Goal: Task Accomplishment & Management: Use online tool/utility

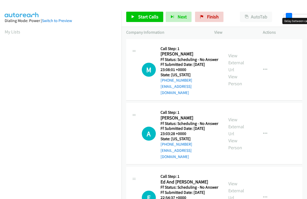
click at [287, 18] on body "Start Calls Pause Next Finish Paused AutoTab AutoTab 6 Company Information Info…" at bounding box center [153, 12] width 307 height 25
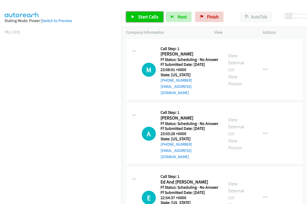
click at [139, 14] on span "Start Calls" at bounding box center [148, 17] width 20 height 6
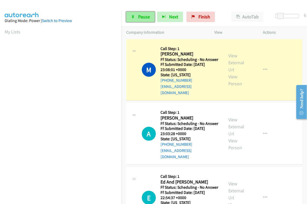
click at [142, 16] on span "Pause" at bounding box center [144, 17] width 12 height 6
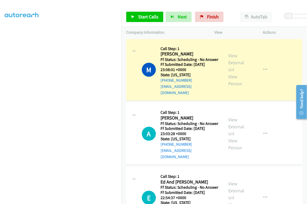
scroll to position [88, 0]
click at [232, 64] on link "View External Url" at bounding box center [236, 63] width 16 height 20
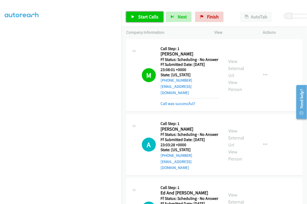
click at [150, 16] on span "Start Calls" at bounding box center [148, 17] width 20 height 6
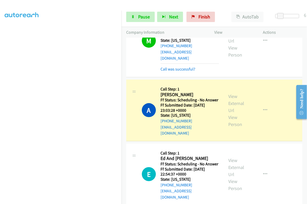
scroll to position [32, 0]
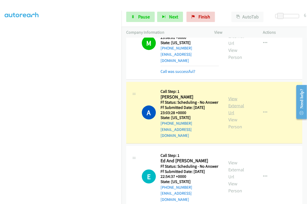
click at [238, 102] on link "View External Url" at bounding box center [236, 106] width 16 height 20
click at [168, 94] on h2 "[PERSON_NAME]" at bounding box center [188, 97] width 56 height 6
copy h2 "[PERSON_NAME]"
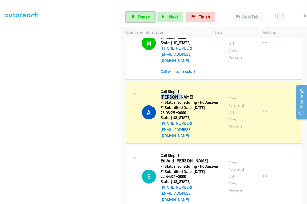
drag, startPoint x: 140, startPoint y: 18, endPoint x: 158, endPoint y: 29, distance: 20.3
click at [140, 18] on span "Pause" at bounding box center [144, 17] width 12 height 6
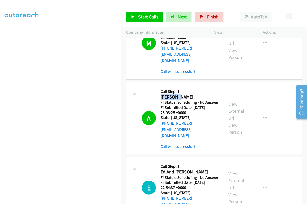
click at [233, 104] on link "View External Url" at bounding box center [236, 111] width 16 height 20
drag, startPoint x: 178, startPoint y: 145, endPoint x: 192, endPoint y: 130, distance: 20.7
click at [178, 145] on link "Call was successful?" at bounding box center [177, 146] width 35 height 5
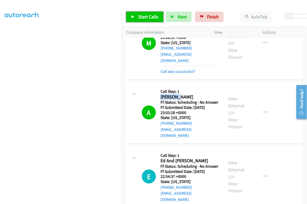
click at [149, 16] on span "Start Calls" at bounding box center [148, 17] width 20 height 6
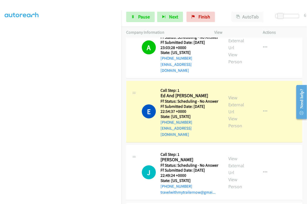
click at [233, 98] on div "View External Url View Person" at bounding box center [238, 111] width 21 height 35
click at [230, 98] on div "View External Url View Person" at bounding box center [238, 111] width 21 height 35
click at [230, 95] on link "View External Url" at bounding box center [236, 105] width 16 height 20
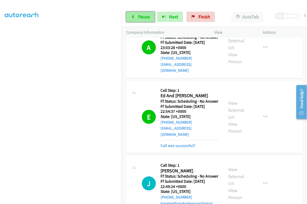
click at [144, 17] on span "Pause" at bounding box center [144, 17] width 12 height 6
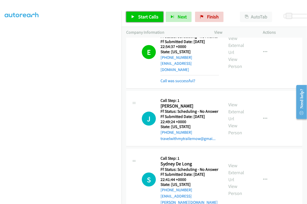
click at [152, 17] on span "Start Calls" at bounding box center [148, 17] width 20 height 6
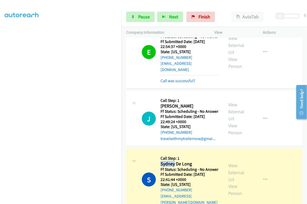
drag, startPoint x: 160, startPoint y: 165, endPoint x: 174, endPoint y: 166, distance: 13.5
click at [174, 166] on h2 "Sydney De Long" at bounding box center [188, 164] width 56 height 6
copy h2 "[GEOGRAPHIC_DATA]"
click at [230, 172] on link "View External Url" at bounding box center [236, 173] width 16 height 20
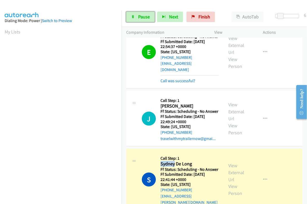
drag, startPoint x: 141, startPoint y: 17, endPoint x: 132, endPoint y: 38, distance: 23.5
click at [141, 17] on span "Pause" at bounding box center [144, 17] width 12 height 6
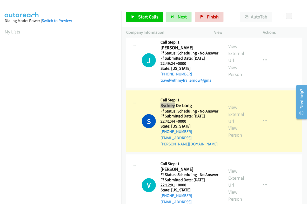
scroll to position [227, 0]
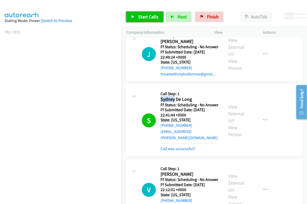
click at [144, 18] on span "Start Calls" at bounding box center [148, 17] width 20 height 6
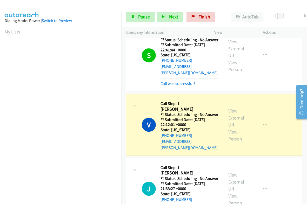
scroll to position [88, 0]
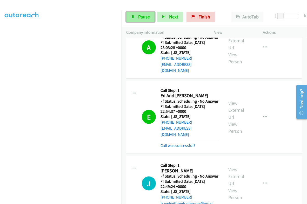
click at [143, 16] on span "Pause" at bounding box center [144, 17] width 12 height 6
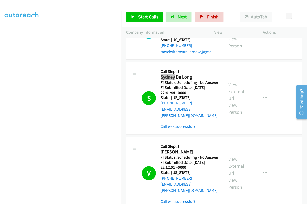
scroll to position [259, 0]
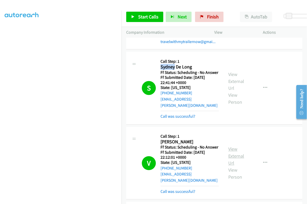
click at [229, 150] on link "View External Url" at bounding box center [236, 156] width 16 height 20
click at [150, 19] on span "Start Calls" at bounding box center [148, 17] width 20 height 6
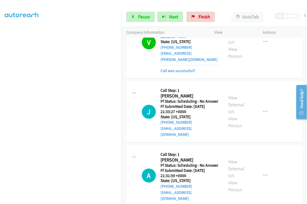
scroll to position [389, 0]
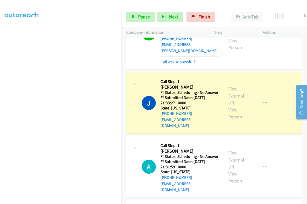
click at [167, 87] on h2 "[PERSON_NAME]" at bounding box center [188, 87] width 56 height 6
copy h2 "[PERSON_NAME]"
click at [231, 94] on link "View External Url" at bounding box center [236, 96] width 16 height 20
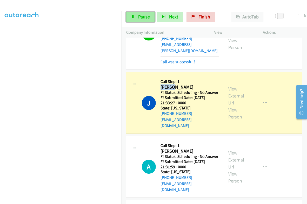
click at [140, 21] on link "Pause" at bounding box center [140, 17] width 29 height 10
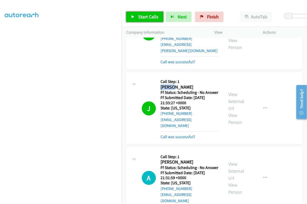
click at [147, 12] on link "Start Calls" at bounding box center [144, 17] width 37 height 10
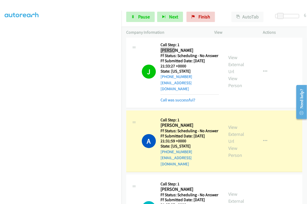
scroll to position [454, 0]
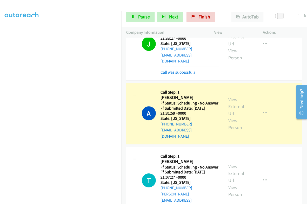
drag, startPoint x: 227, startPoint y: 100, endPoint x: 230, endPoint y: 100, distance: 2.9
click at [228, 100] on div "View External Url View Person" at bounding box center [238, 113] width 21 height 35
click at [230, 100] on div "View External Url View Person" at bounding box center [238, 113] width 21 height 35
click at [230, 99] on link "View External Url" at bounding box center [236, 106] width 16 height 20
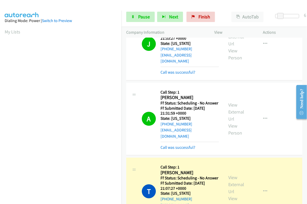
scroll to position [88, 0]
click at [139, 12] on link "Pause" at bounding box center [140, 17] width 29 height 10
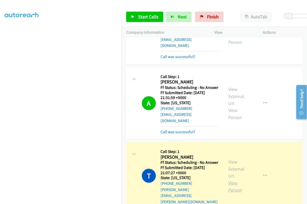
scroll to position [518, 0]
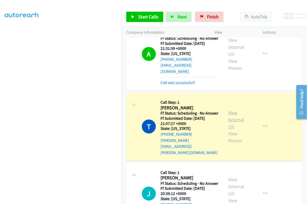
click at [230, 113] on link "View External Url" at bounding box center [236, 120] width 16 height 20
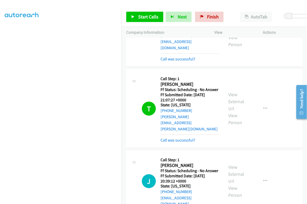
scroll to position [584, 0]
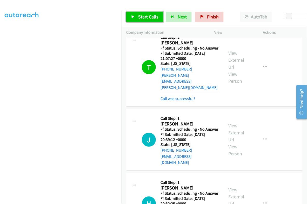
click at [148, 14] on span "Start Calls" at bounding box center [148, 17] width 20 height 6
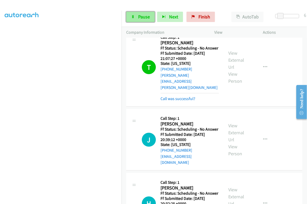
click at [144, 14] on span "Pause" at bounding box center [144, 17] width 12 height 6
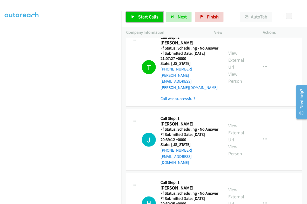
click at [144, 16] on span "Start Calls" at bounding box center [148, 17] width 20 height 6
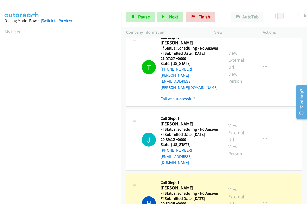
scroll to position [88, 0]
click at [162, 185] on h2 "[PERSON_NAME]" at bounding box center [188, 188] width 56 height 6
copy h2 "Hamere"
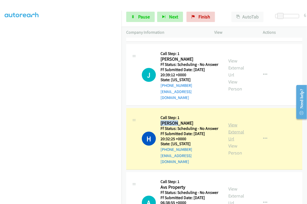
click at [232, 122] on link "View External Url" at bounding box center [236, 132] width 16 height 20
click at [146, 17] on span "Pause" at bounding box center [144, 17] width 12 height 6
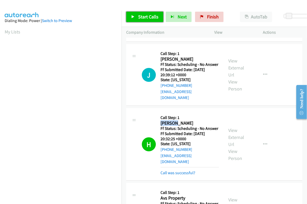
click at [149, 15] on span "Start Calls" at bounding box center [148, 17] width 20 height 6
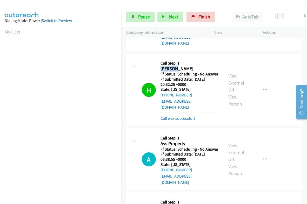
scroll to position [713, 0]
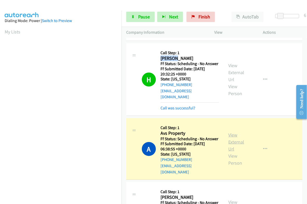
click at [228, 132] on link "View External Url" at bounding box center [236, 142] width 16 height 20
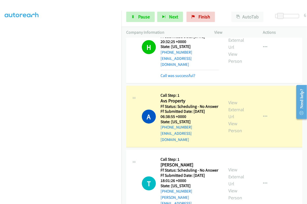
scroll to position [0, 0]
click at [140, 17] on span "Pause" at bounding box center [144, 17] width 12 height 6
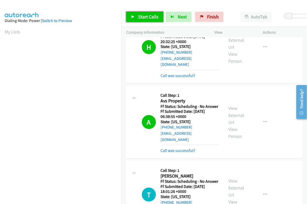
click at [154, 16] on span "Start Calls" at bounding box center [148, 17] width 20 height 6
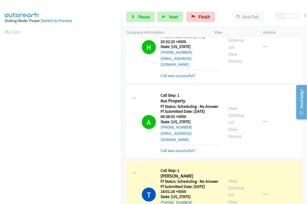
scroll to position [88, 0]
click at [231, 178] on link "View External Url" at bounding box center [236, 188] width 16 height 20
click at [143, 15] on span "Pause" at bounding box center [144, 17] width 12 height 6
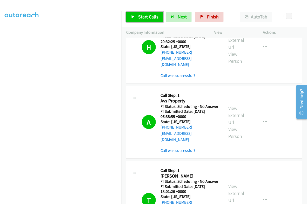
click at [147, 17] on span "Start Calls" at bounding box center [148, 17] width 20 height 6
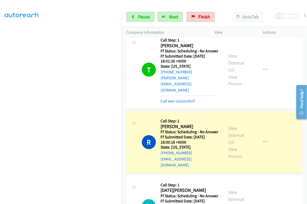
scroll to position [875, 0]
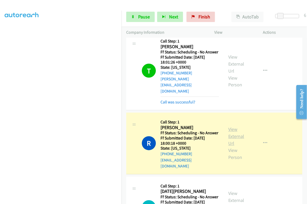
click at [233, 127] on link "View External Url" at bounding box center [236, 137] width 16 height 20
click at [138, 18] on span "Pause" at bounding box center [144, 17] width 12 height 6
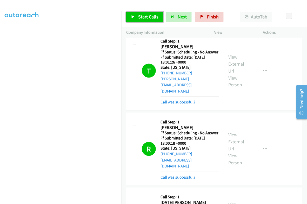
click at [154, 15] on span "Start Calls" at bounding box center [148, 17] width 20 height 6
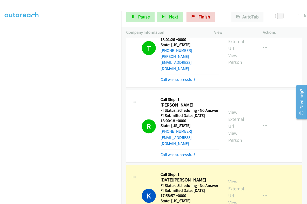
scroll to position [907, 0]
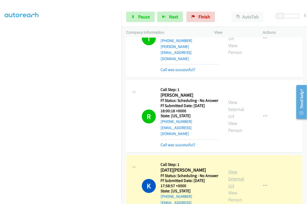
click at [232, 169] on link "View External Url" at bounding box center [236, 179] width 16 height 20
click at [139, 19] on span "Pause" at bounding box center [144, 17] width 12 height 6
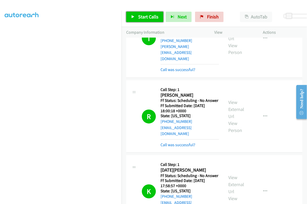
click at [143, 16] on span "Start Calls" at bounding box center [148, 17] width 20 height 6
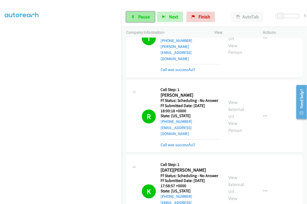
click at [142, 17] on span "Pause" at bounding box center [144, 17] width 12 height 6
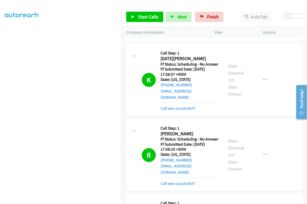
scroll to position [1102, 0]
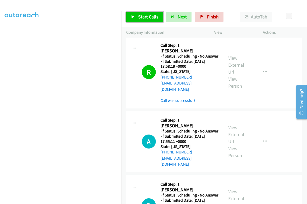
click at [148, 19] on span "Start Calls" at bounding box center [148, 17] width 20 height 6
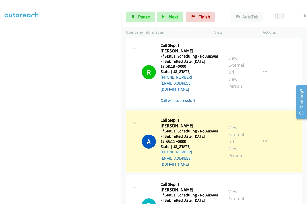
scroll to position [55, 0]
click at [139, 19] on span "Pause" at bounding box center [144, 17] width 12 height 6
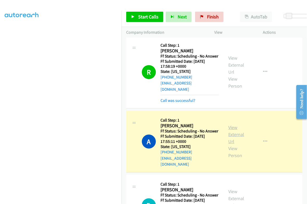
click at [228, 124] on link "View External Url" at bounding box center [236, 134] width 16 height 20
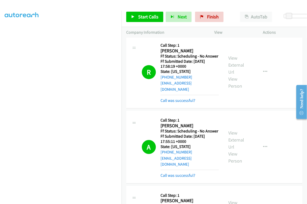
scroll to position [88, 0]
click at [144, 20] on link "Start Calls" at bounding box center [144, 17] width 37 height 10
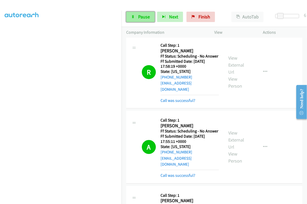
click at [145, 20] on link "Pause" at bounding box center [140, 17] width 29 height 10
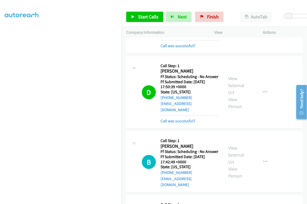
scroll to position [1199, 0]
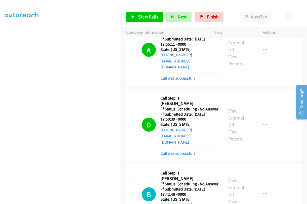
click at [228, 107] on div "View External Url View Person" at bounding box center [238, 124] width 21 height 35
click at [230, 108] on link "View External Url" at bounding box center [236, 118] width 16 height 20
drag, startPoint x: 152, startPoint y: 16, endPoint x: 158, endPoint y: 23, distance: 8.3
click at [152, 16] on span "Start Calls" at bounding box center [148, 17] width 20 height 6
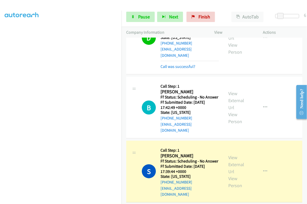
scroll to position [1297, 0]
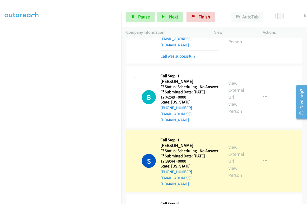
click at [231, 144] on link "View External Url" at bounding box center [236, 154] width 16 height 20
click at [169, 143] on h2 "[PERSON_NAME]" at bounding box center [189, 146] width 58 height 6
copy h2 "[PERSON_NAME]"
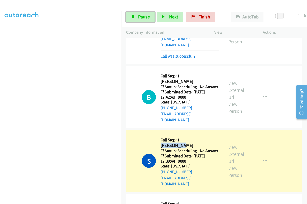
drag, startPoint x: 144, startPoint y: 14, endPoint x: 140, endPoint y: 35, distance: 21.5
click at [144, 14] on span "Pause" at bounding box center [144, 17] width 12 height 6
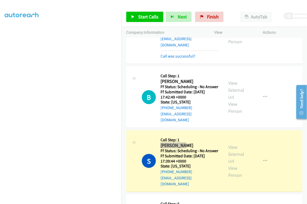
scroll to position [0, 0]
